Goal: Find specific page/section: Find specific page/section

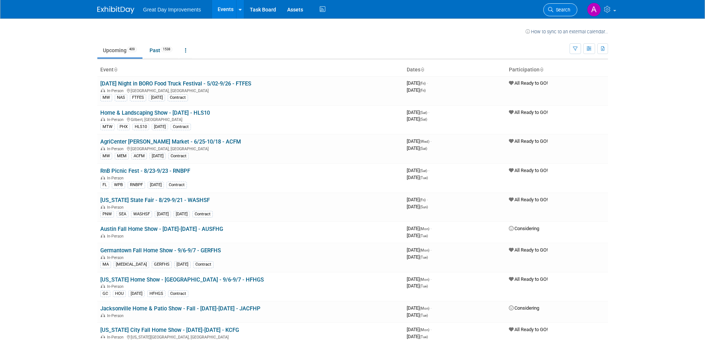
click at [549, 13] on link "Search" at bounding box center [560, 9] width 34 height 13
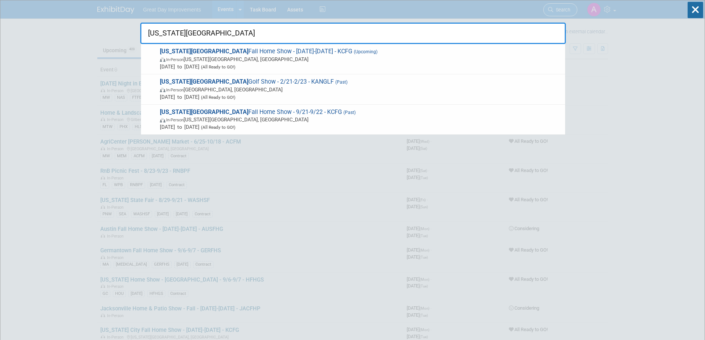
type input "kansas city"
click at [353, 52] on span "Kansas City Fall Home Show - 09/01/25-09/30/25 - KCFG (Upcoming) In-Person Kans…" at bounding box center [360, 59] width 404 height 23
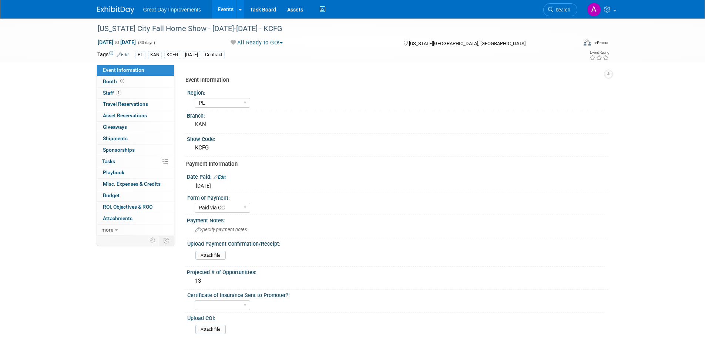
select select "PL"
select select "Paid via CC"
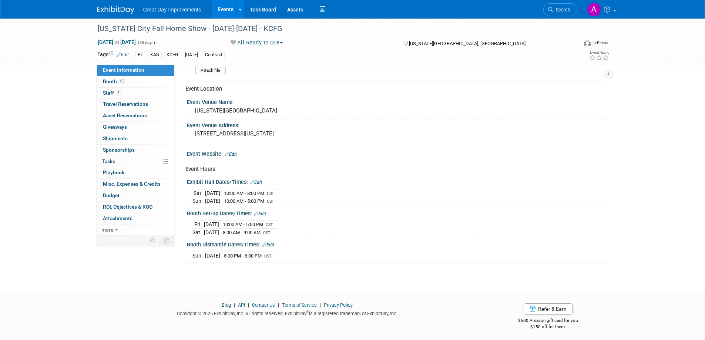
scroll to position [257, 0]
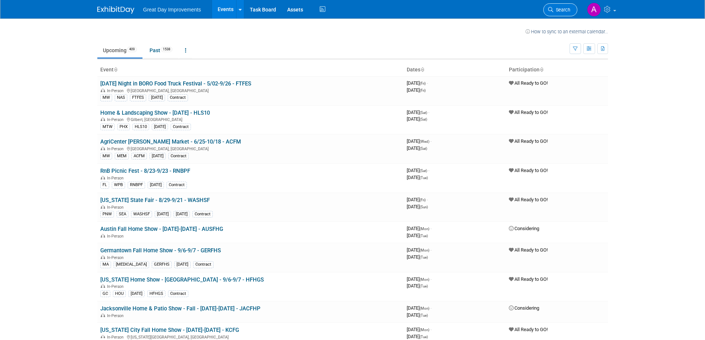
click at [561, 8] on span "Search" at bounding box center [561, 10] width 17 height 6
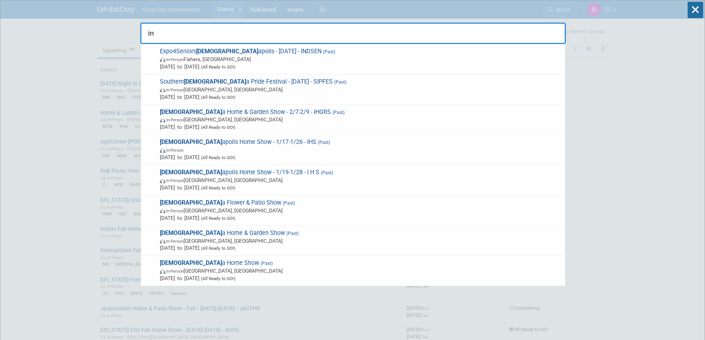
type input "i"
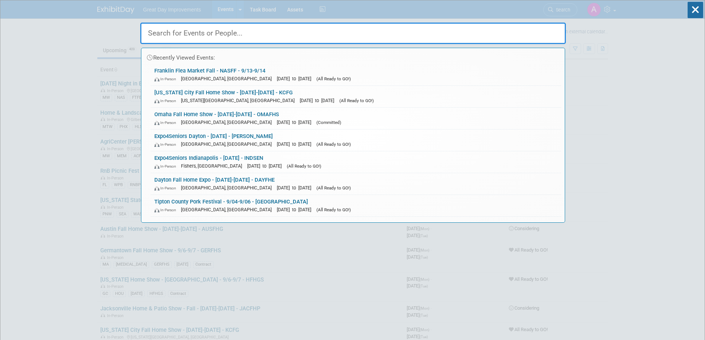
type input "a"
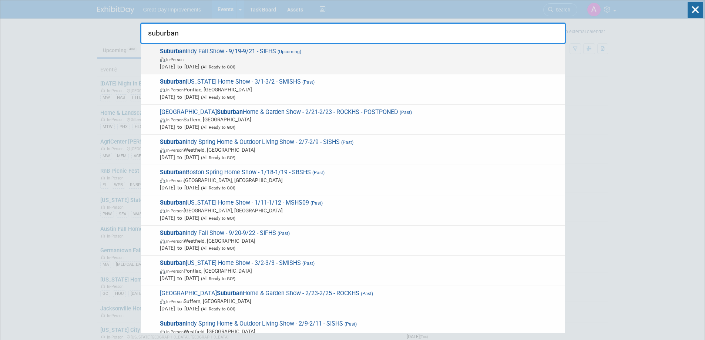
type input "suburban"
click at [274, 65] on span "Sep 19, 2025 to Sep 21, 2025 (All Ready to GO!)" at bounding box center [361, 66] width 402 height 7
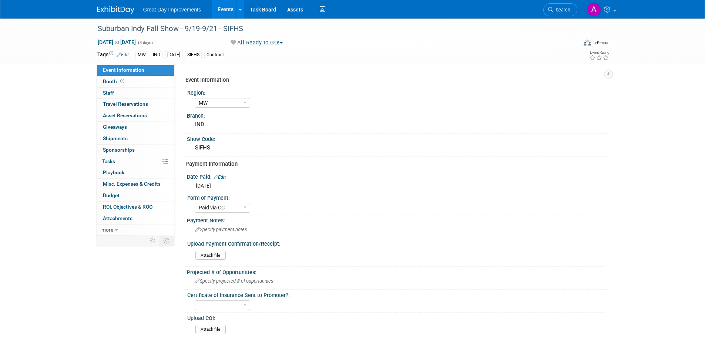
select select "MW"
select select "Paid via CC"
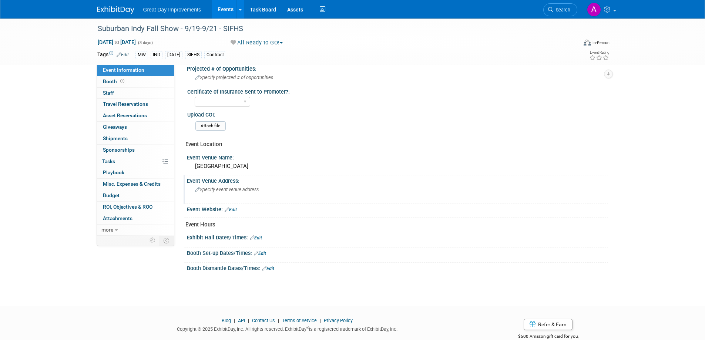
scroll to position [221, 0]
